Goal: Navigation & Orientation: Find specific page/section

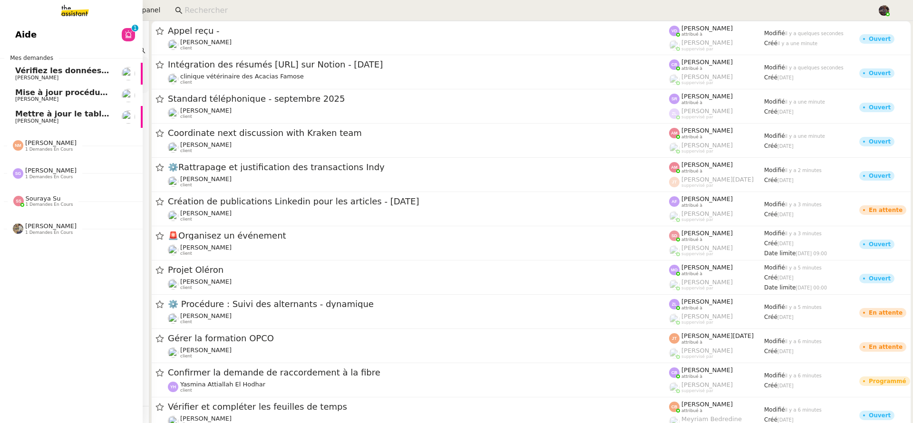
click at [39, 116] on span "Mettre à jour le tableau Looker Studio" at bounding box center [97, 113] width 164 height 9
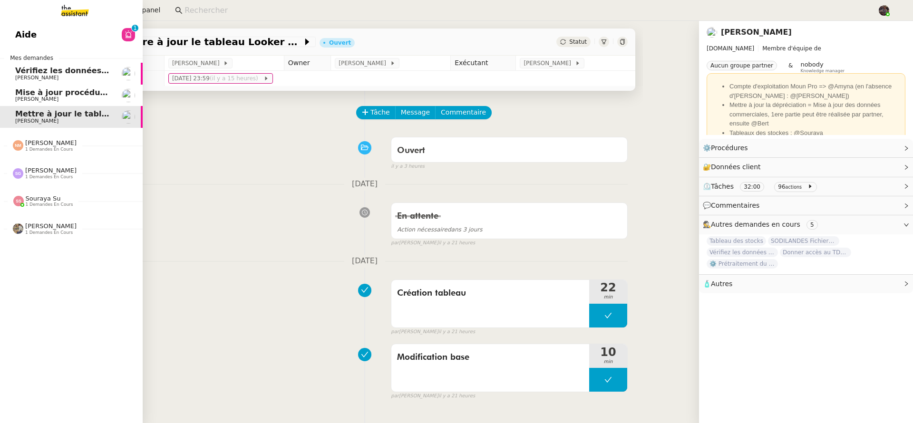
click at [52, 93] on span "Mise à jour procédure traitement FP" at bounding box center [93, 92] width 156 height 9
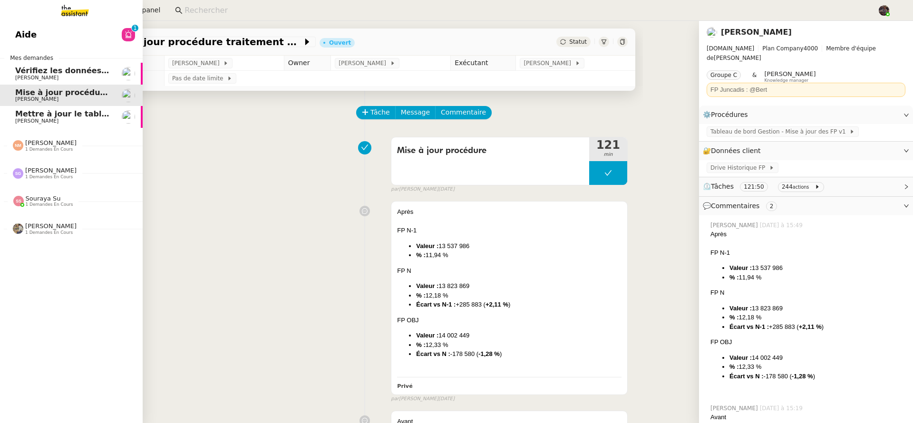
click at [52, 75] on span "[PERSON_NAME]" at bounding box center [36, 78] width 43 height 6
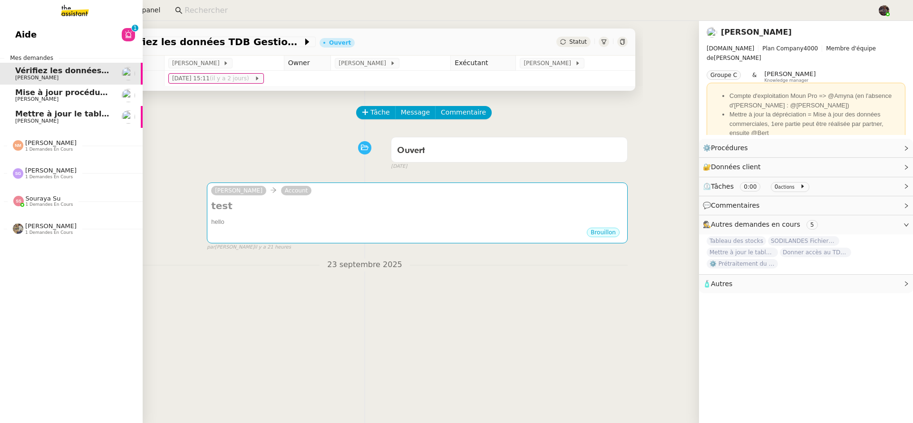
click at [53, 100] on span "[PERSON_NAME]" at bounding box center [36, 99] width 43 height 6
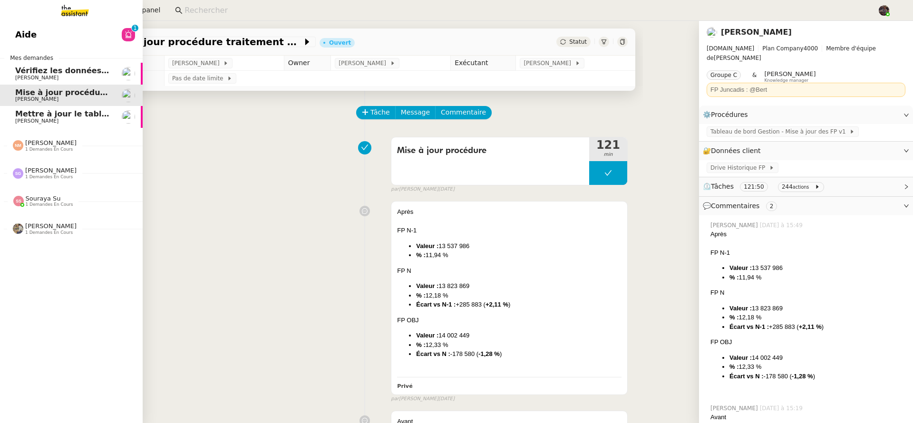
click at [60, 111] on span "Mettre à jour le tableau Looker Studio" at bounding box center [97, 113] width 164 height 9
